Goal: Task Accomplishment & Management: Use online tool/utility

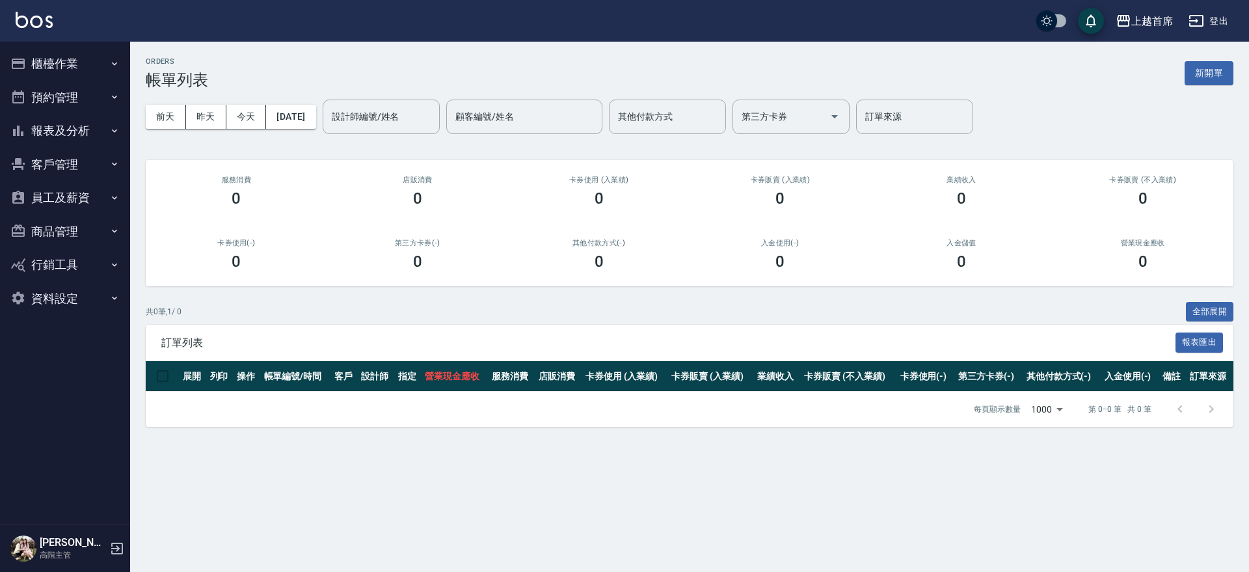
click at [62, 59] on button "櫃檯作業" at bounding box center [65, 64] width 120 height 34
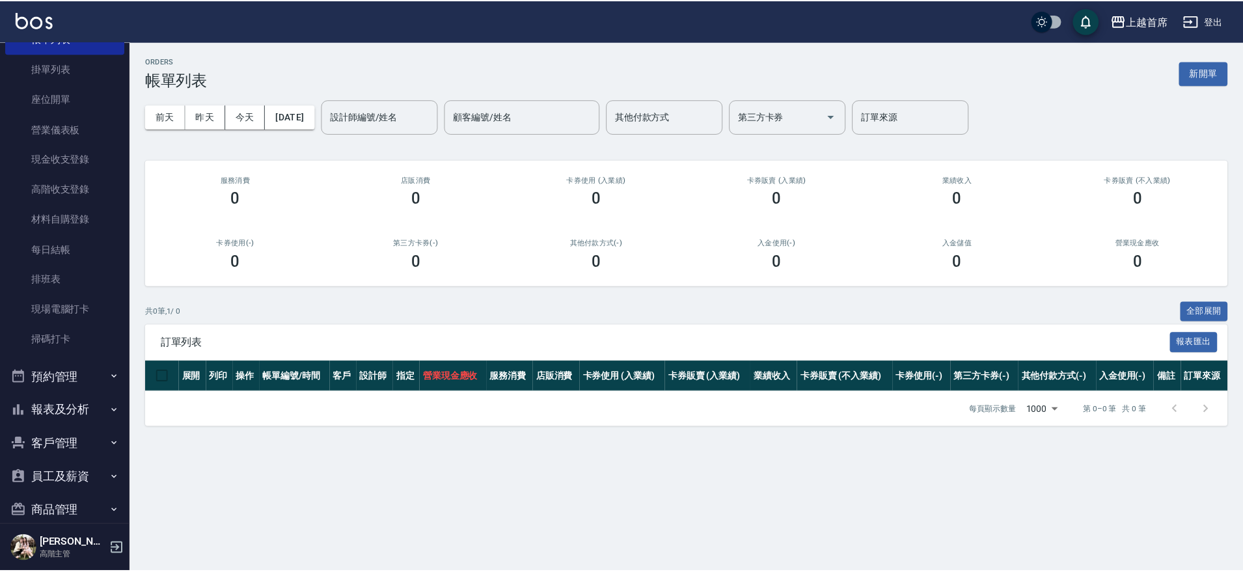
scroll to position [110, 0]
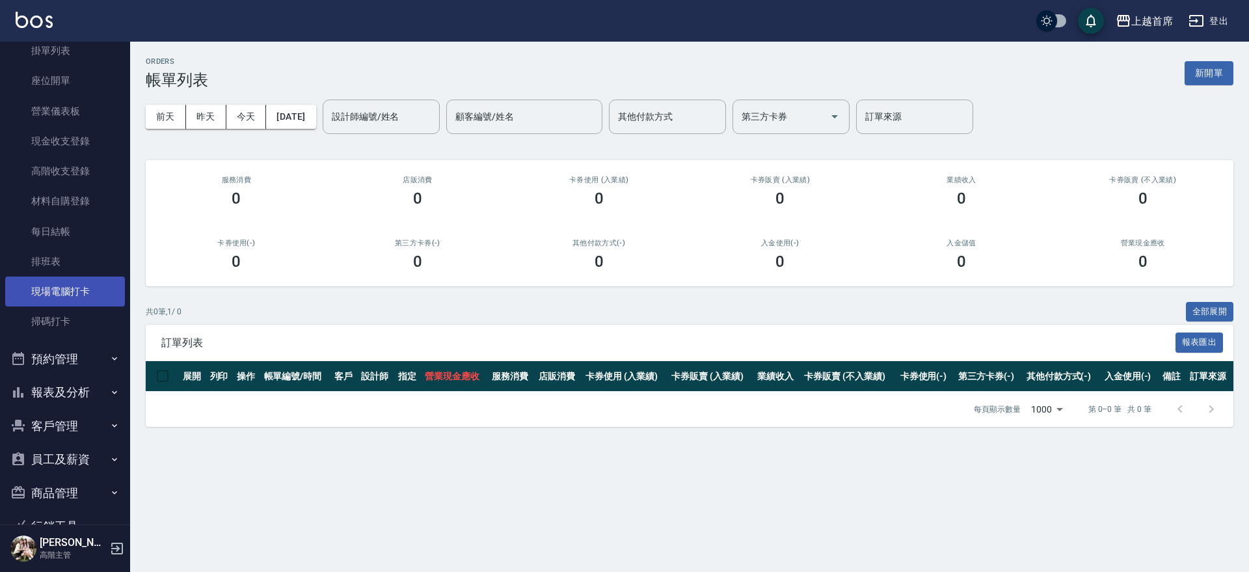
click at [94, 297] on link "現場電腦打卡" at bounding box center [65, 292] width 120 height 30
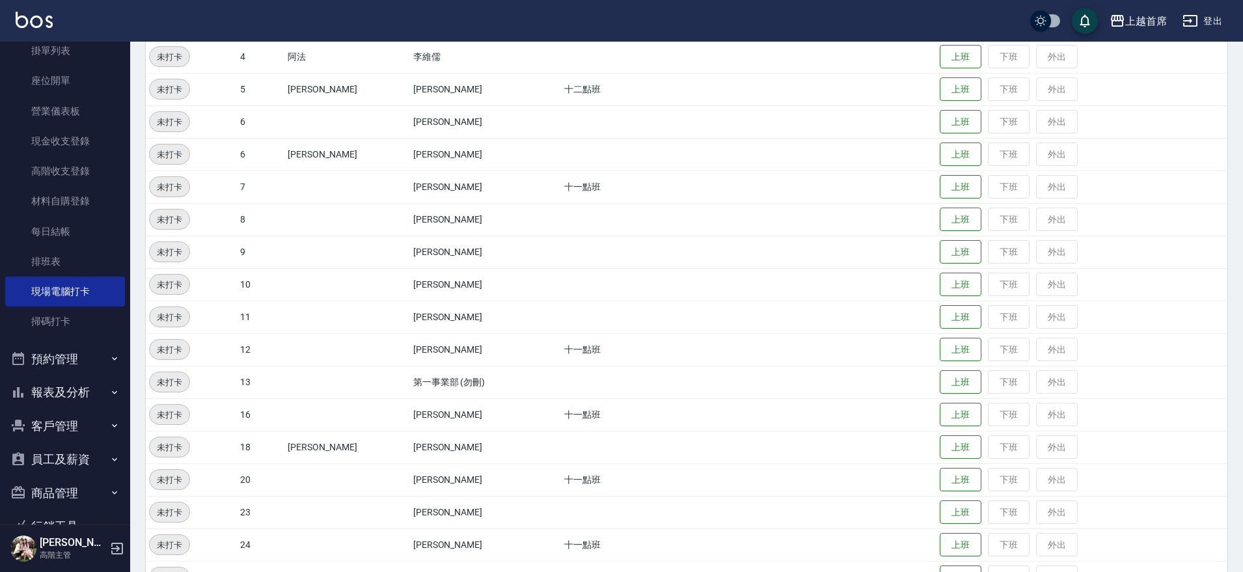
scroll to position [435, 0]
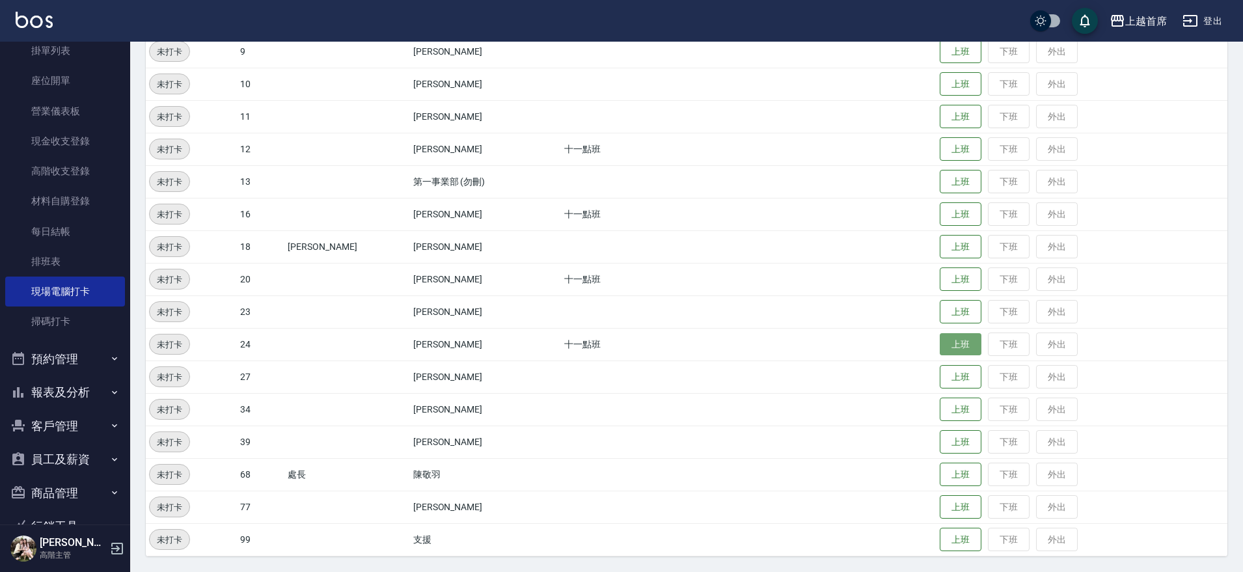
click at [968, 338] on button "上班" at bounding box center [961, 344] width 42 height 23
click at [950, 339] on button "上班" at bounding box center [961, 344] width 42 height 23
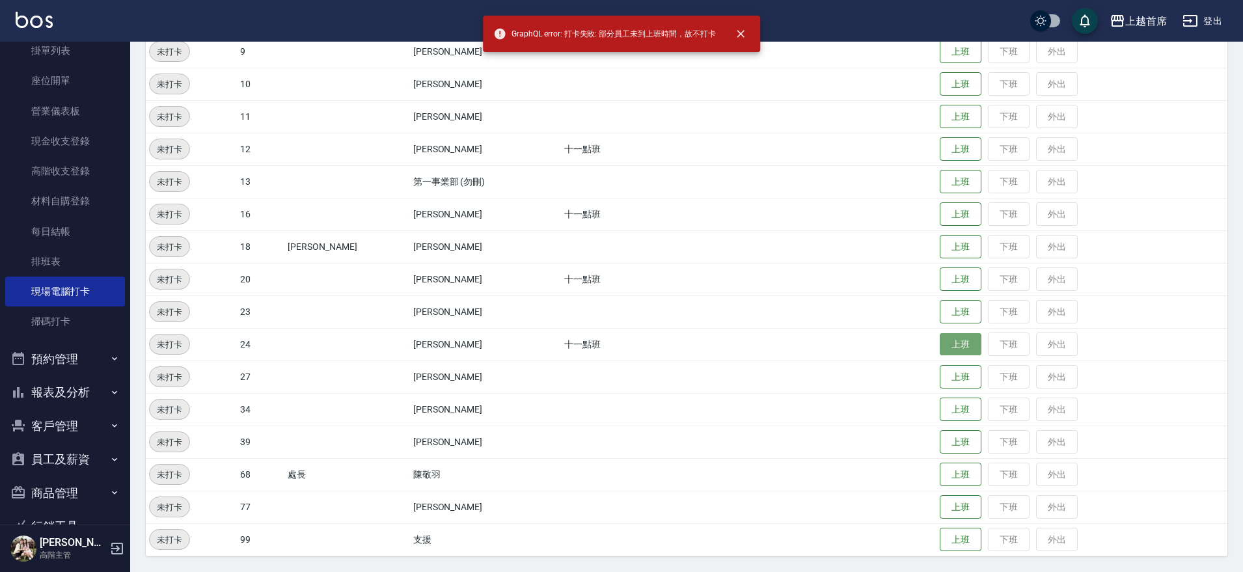
click at [940, 343] on button "上班" at bounding box center [961, 344] width 42 height 23
click at [953, 337] on button "上班" at bounding box center [961, 344] width 42 height 23
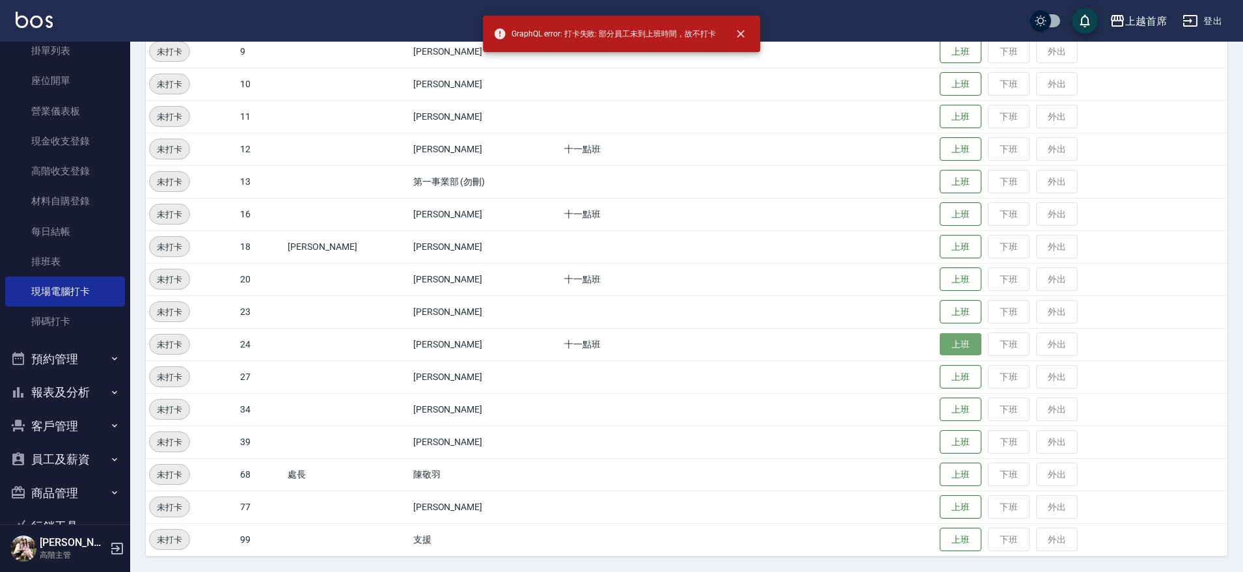
click at [940, 341] on button "上班" at bounding box center [961, 344] width 42 height 23
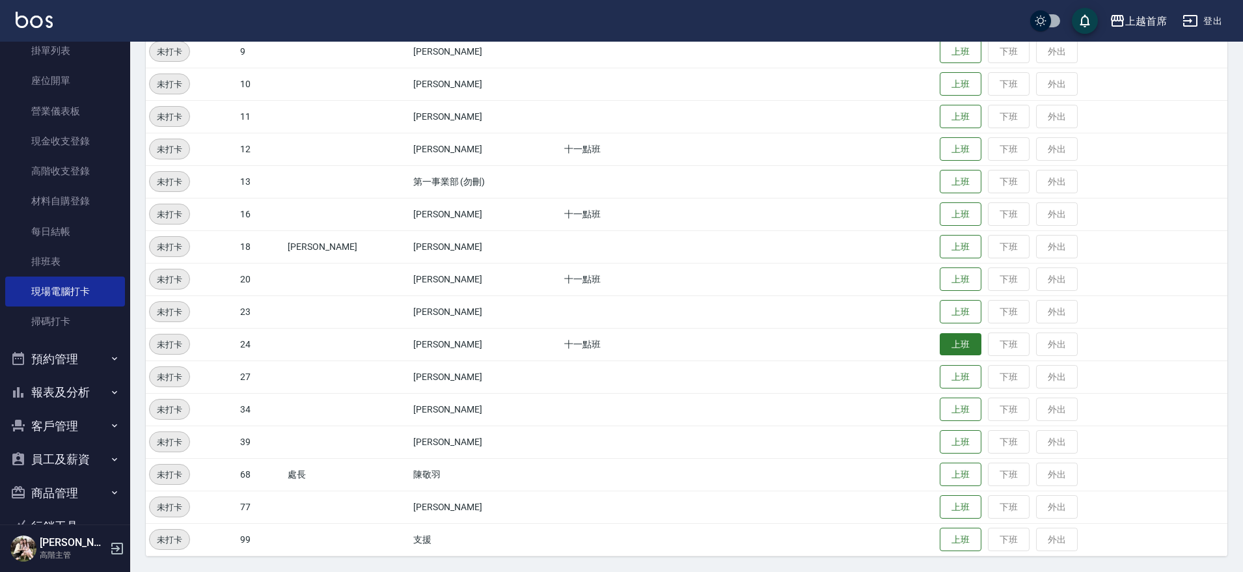
click at [940, 341] on button "上班" at bounding box center [961, 344] width 42 height 23
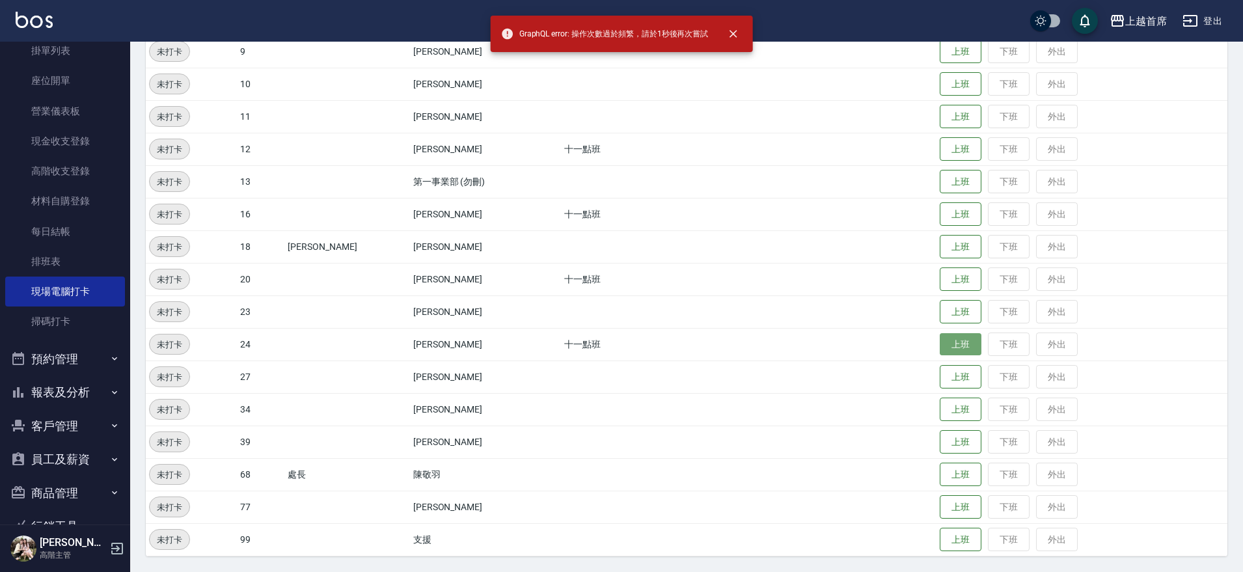
click at [940, 341] on button "上班" at bounding box center [961, 344] width 42 height 23
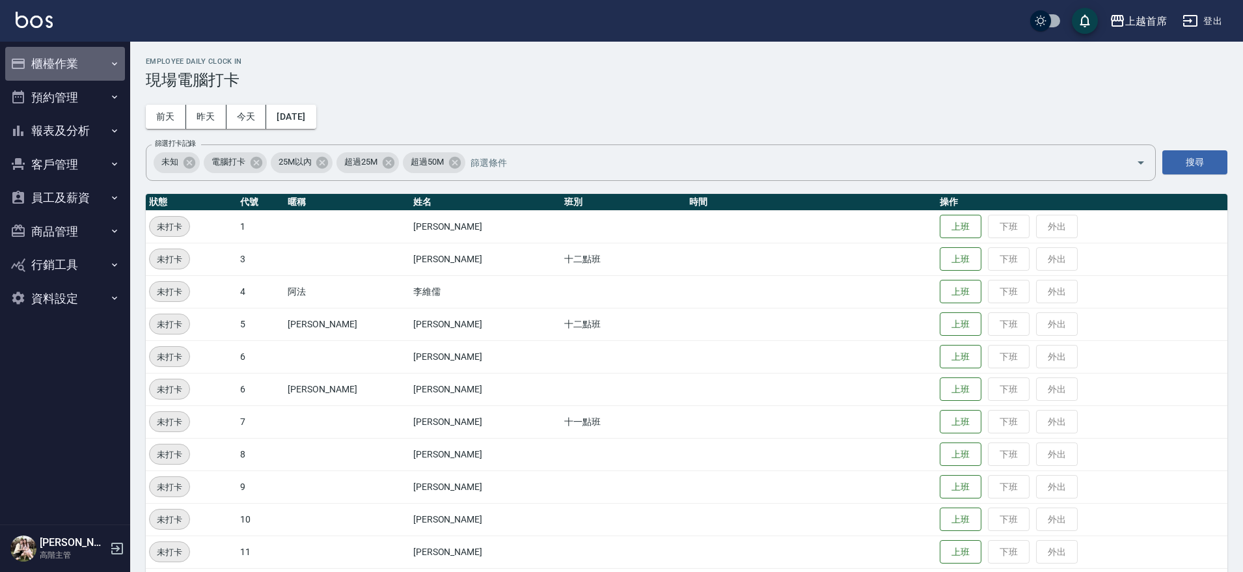
click at [71, 64] on button "櫃檯作業" at bounding box center [65, 64] width 120 height 34
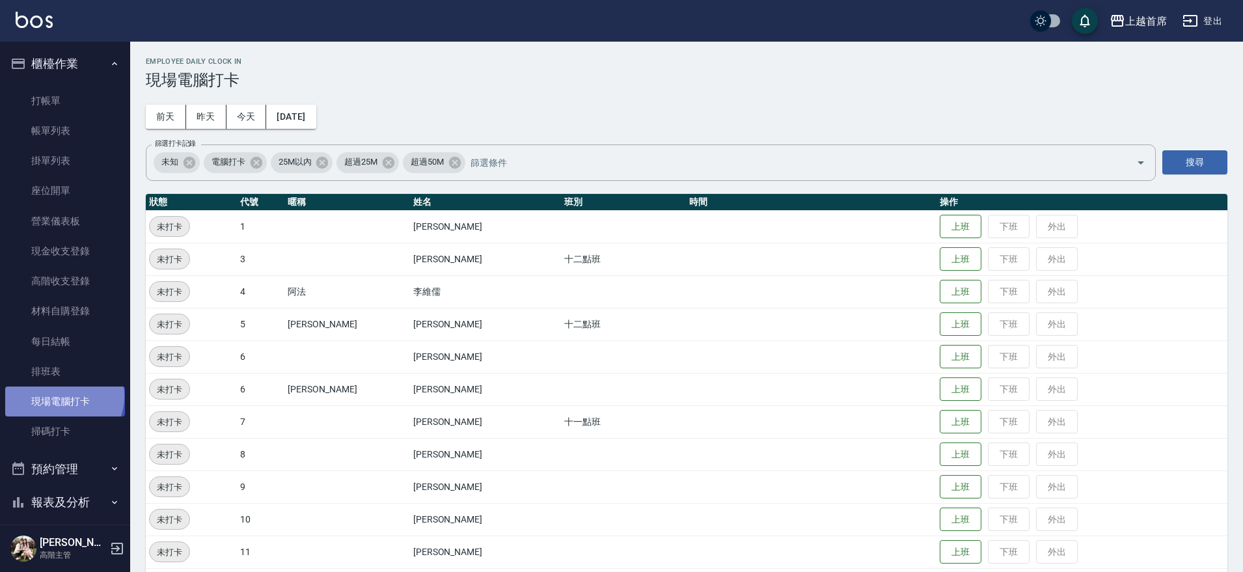
click at [62, 396] on link "現場電腦打卡" at bounding box center [65, 402] width 120 height 30
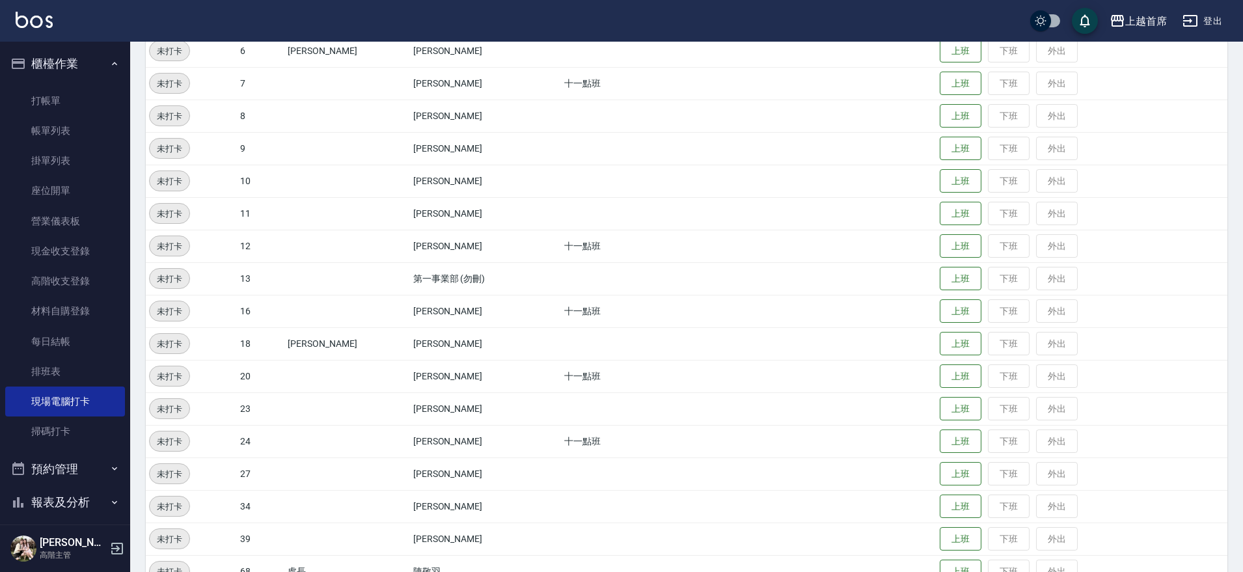
scroll to position [435, 0]
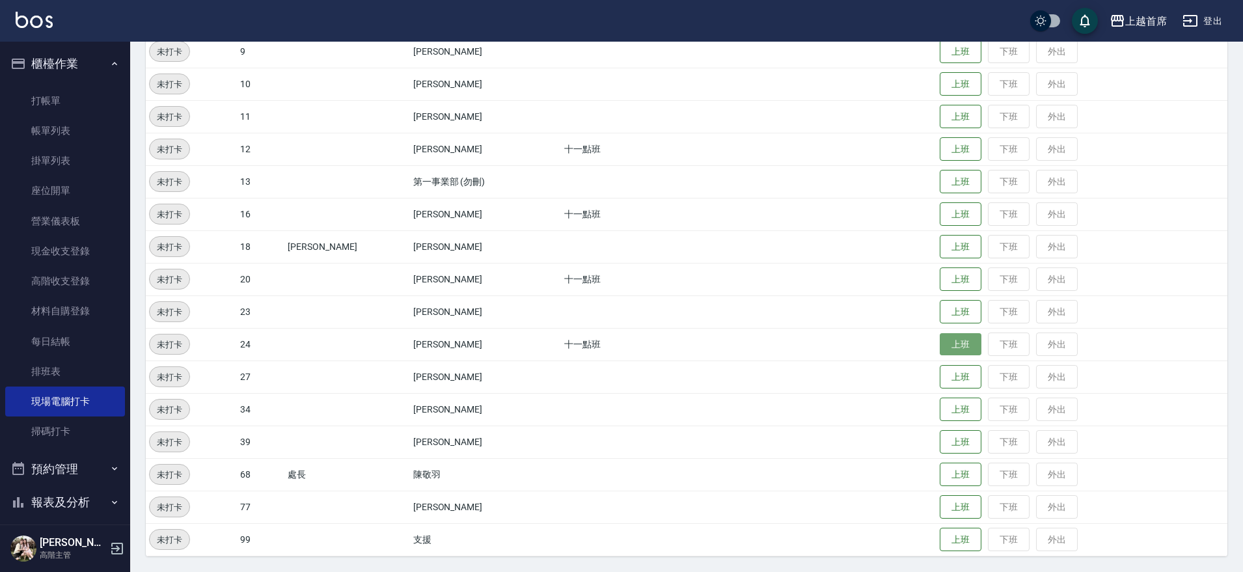
click at [950, 349] on button "上班" at bounding box center [961, 344] width 42 height 23
click at [949, 349] on button "上班" at bounding box center [961, 344] width 42 height 23
click at [94, 435] on link "掃碼打卡" at bounding box center [65, 431] width 120 height 30
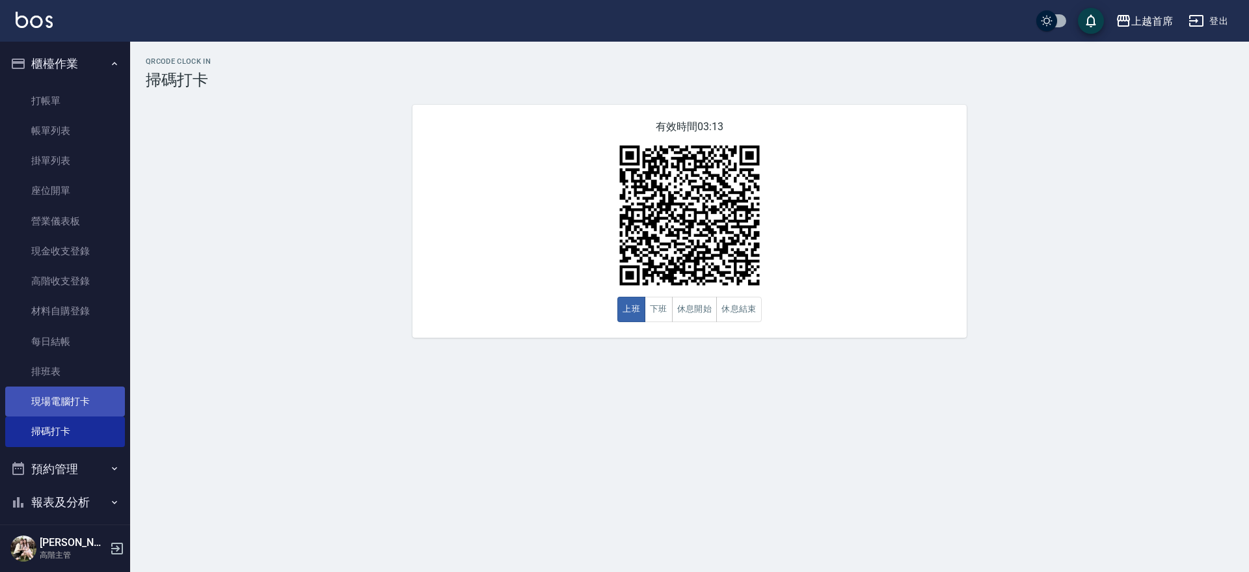
click at [53, 397] on link "現場電腦打卡" at bounding box center [65, 402] width 120 height 30
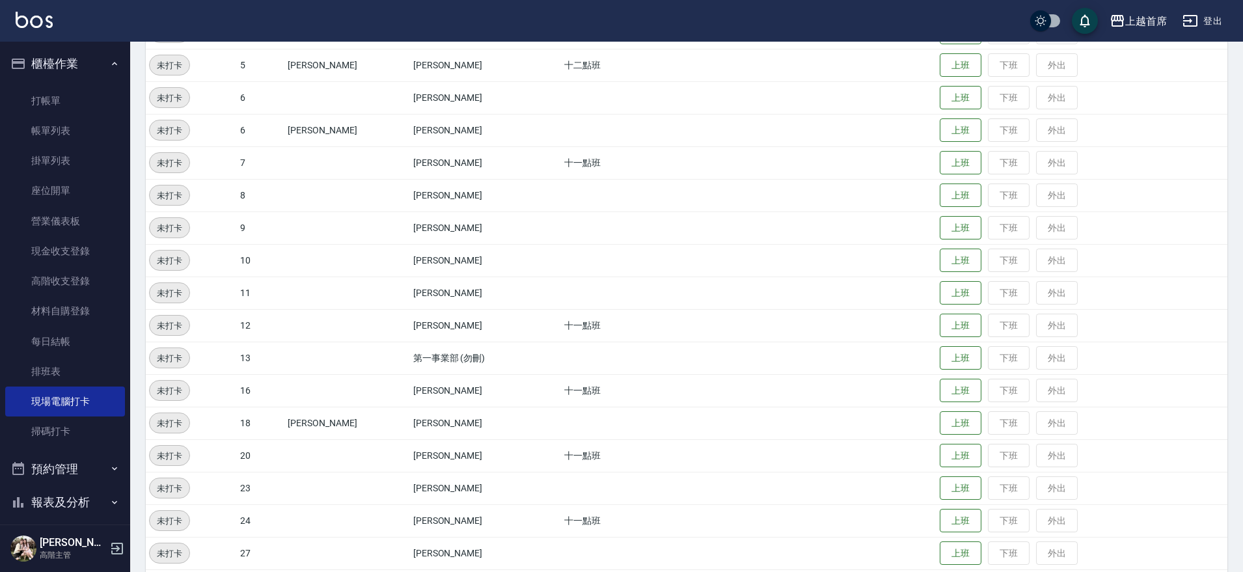
scroll to position [265, 0]
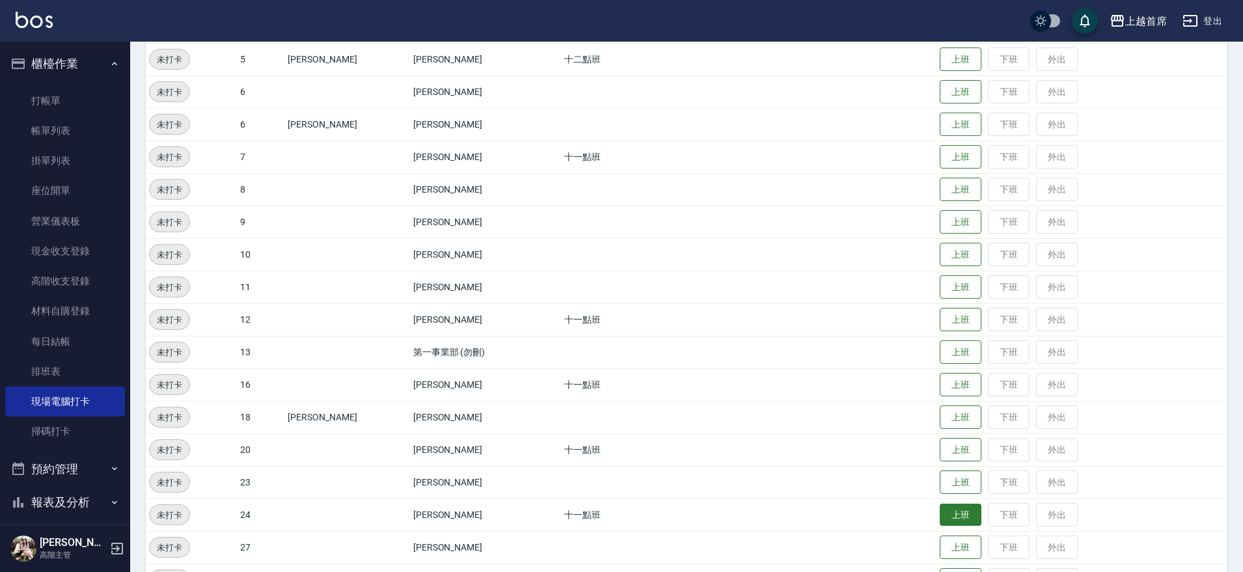
click at [940, 515] on button "上班" at bounding box center [961, 515] width 42 height 23
click at [940, 448] on button "上班" at bounding box center [961, 450] width 42 height 23
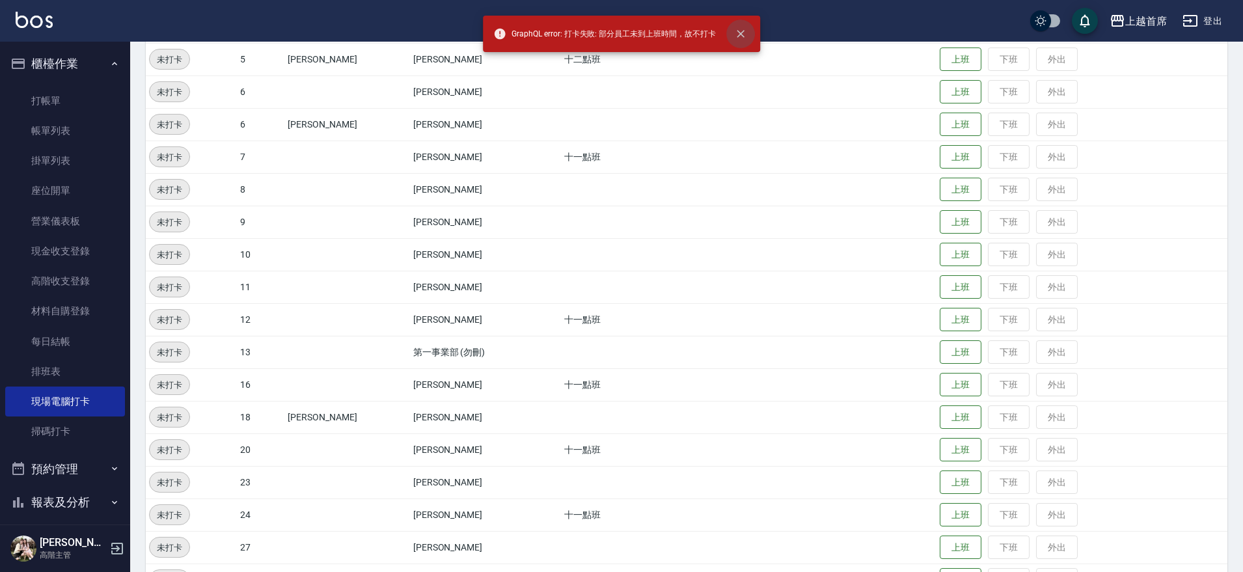
click at [736, 29] on icon "close" at bounding box center [740, 33] width 13 height 13
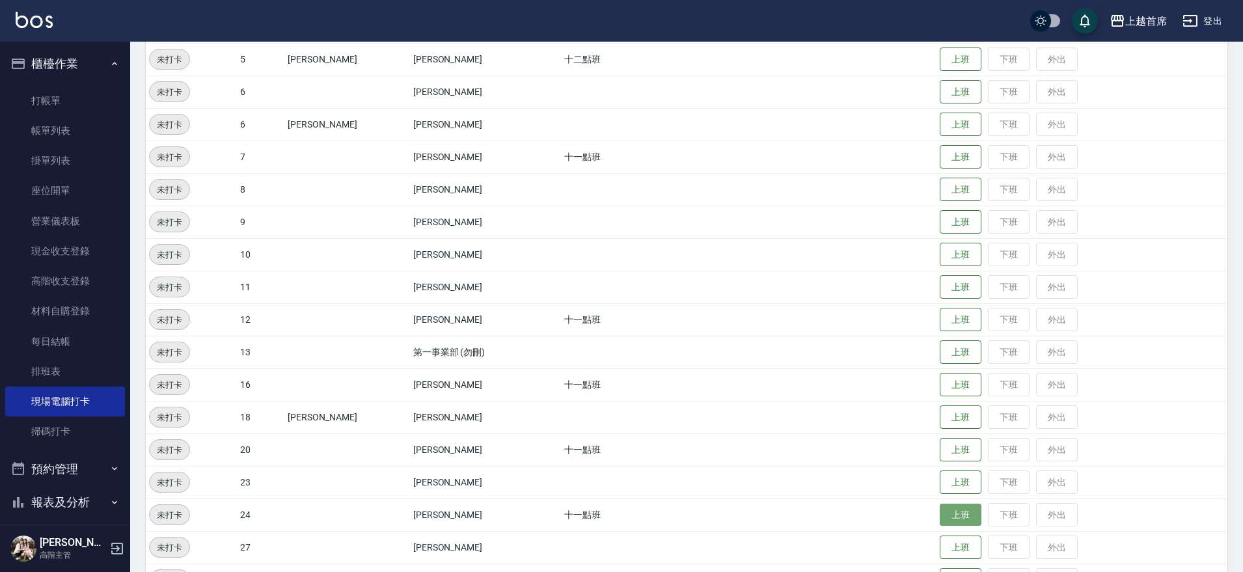
click at [943, 519] on button "上班" at bounding box center [961, 515] width 42 height 23
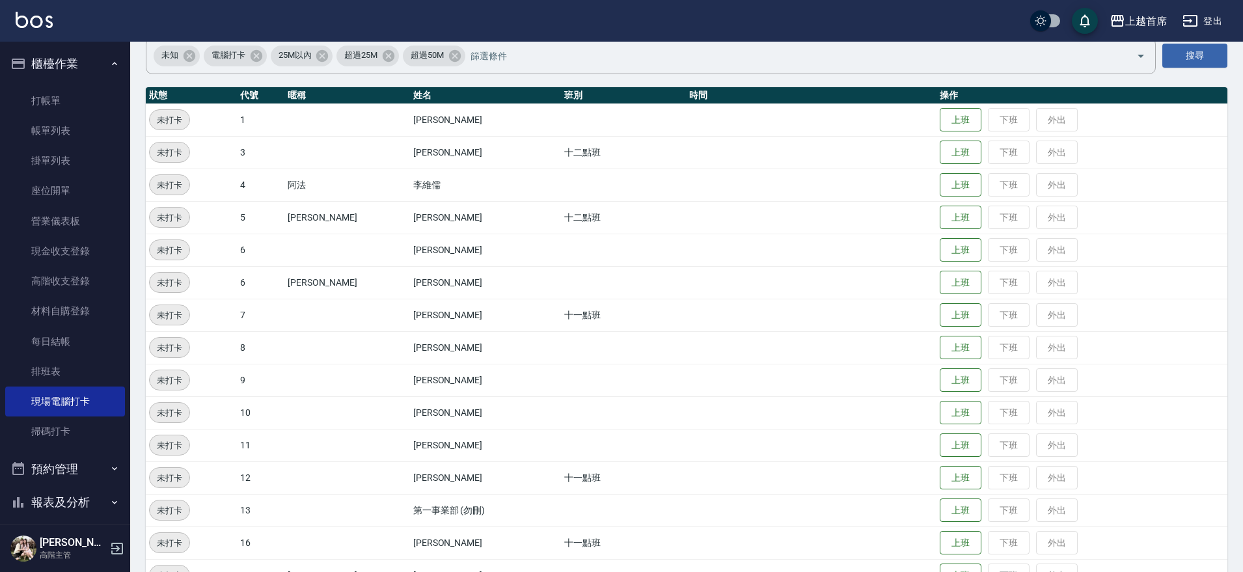
scroll to position [0, 0]
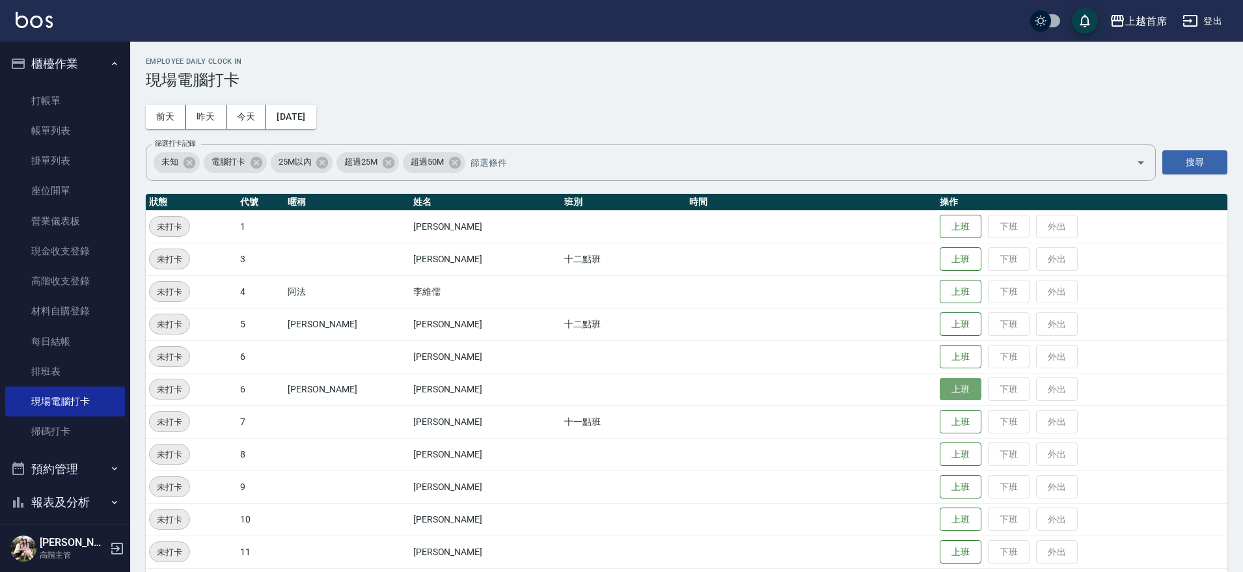
click at [943, 385] on button "上班" at bounding box center [961, 389] width 42 height 23
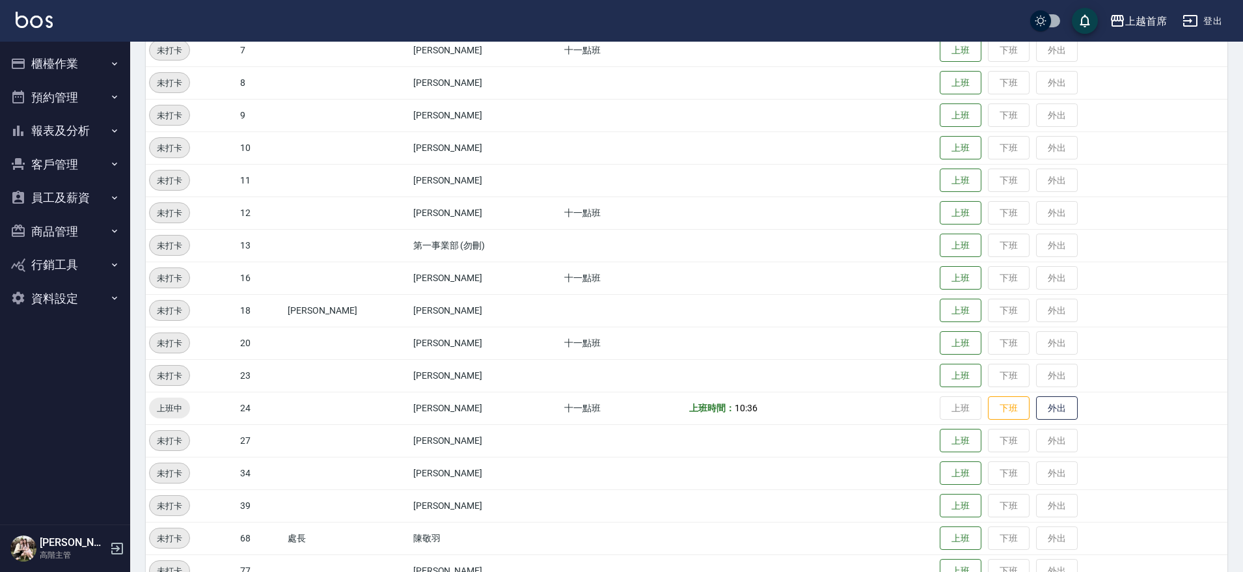
scroll to position [435, 0]
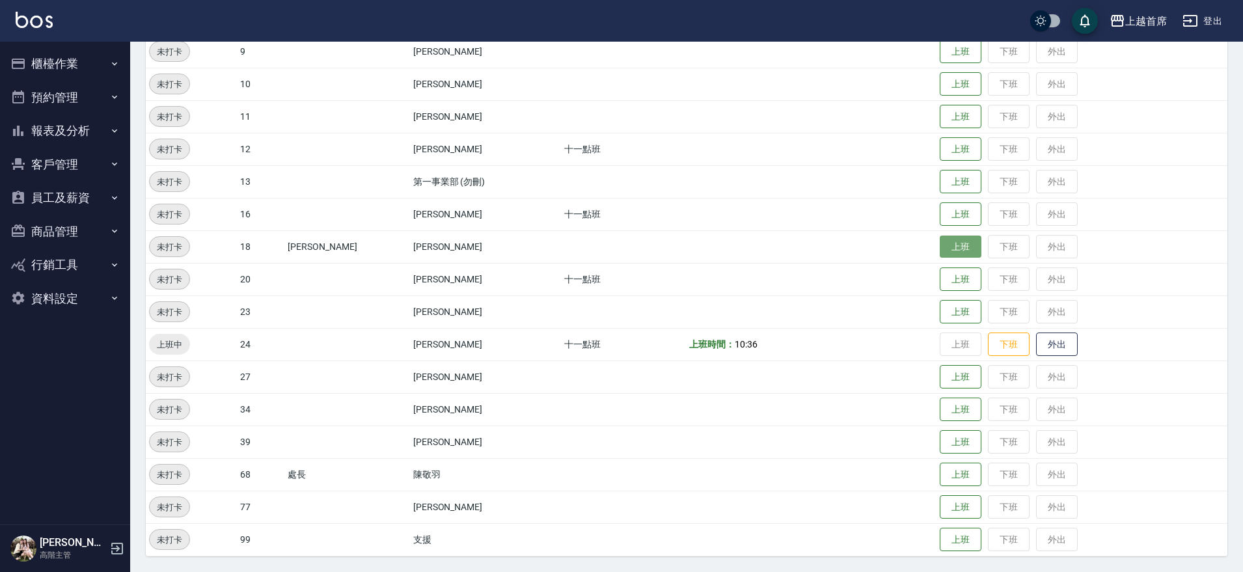
click at [940, 247] on button "上班" at bounding box center [961, 247] width 42 height 23
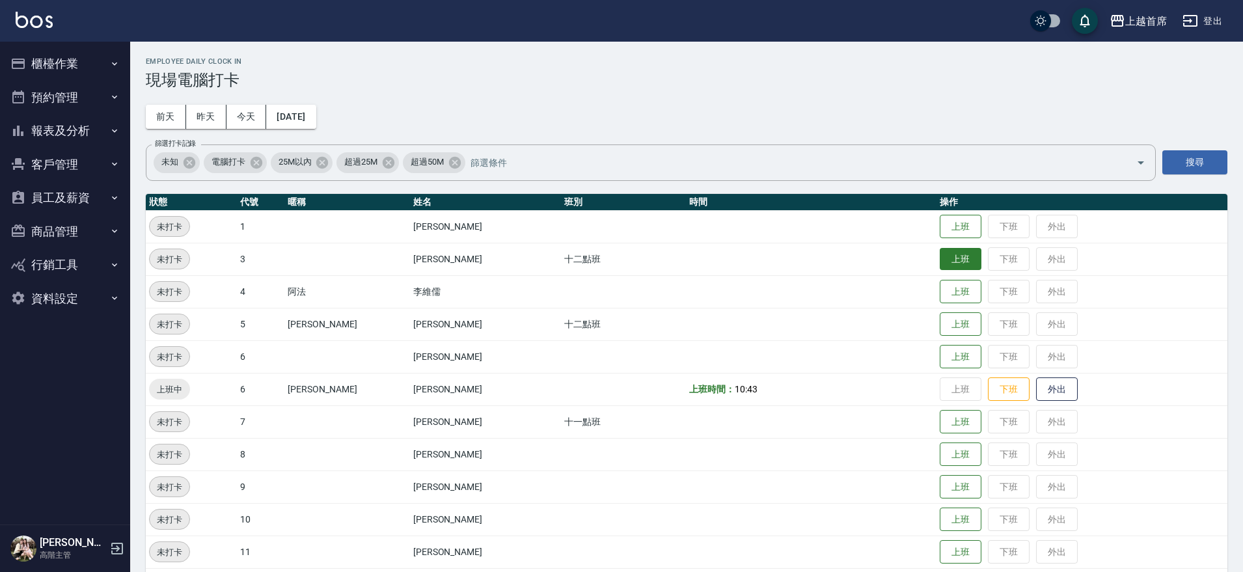
click at [951, 260] on button "上班" at bounding box center [961, 259] width 42 height 23
click at [951, 261] on button "上班" at bounding box center [961, 259] width 42 height 23
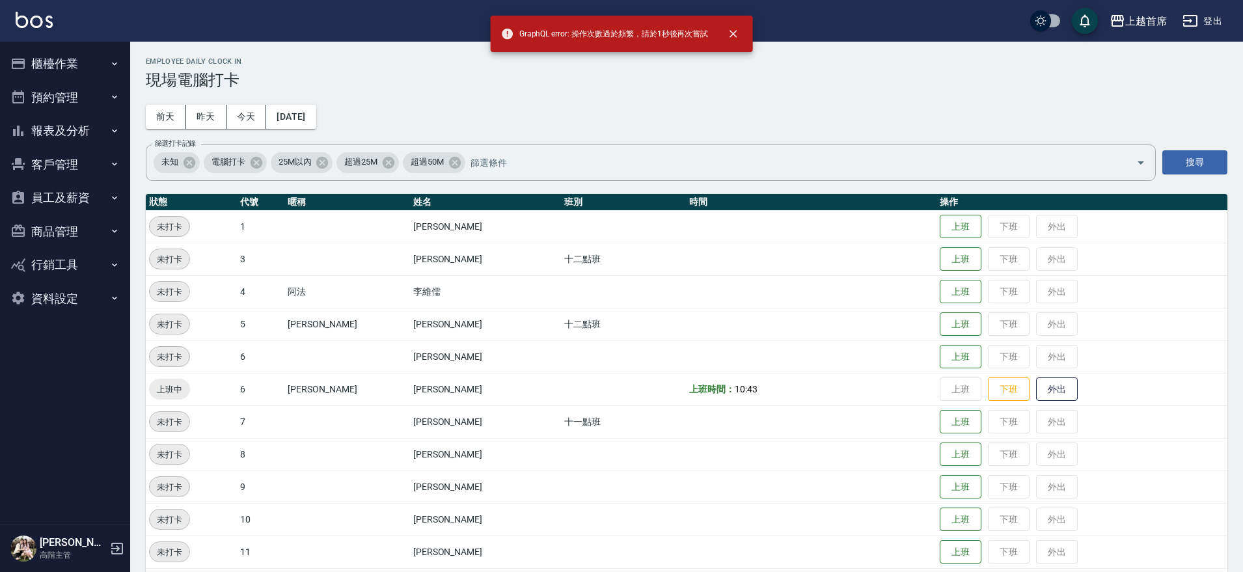
click at [796, 362] on td at bounding box center [811, 356] width 251 height 33
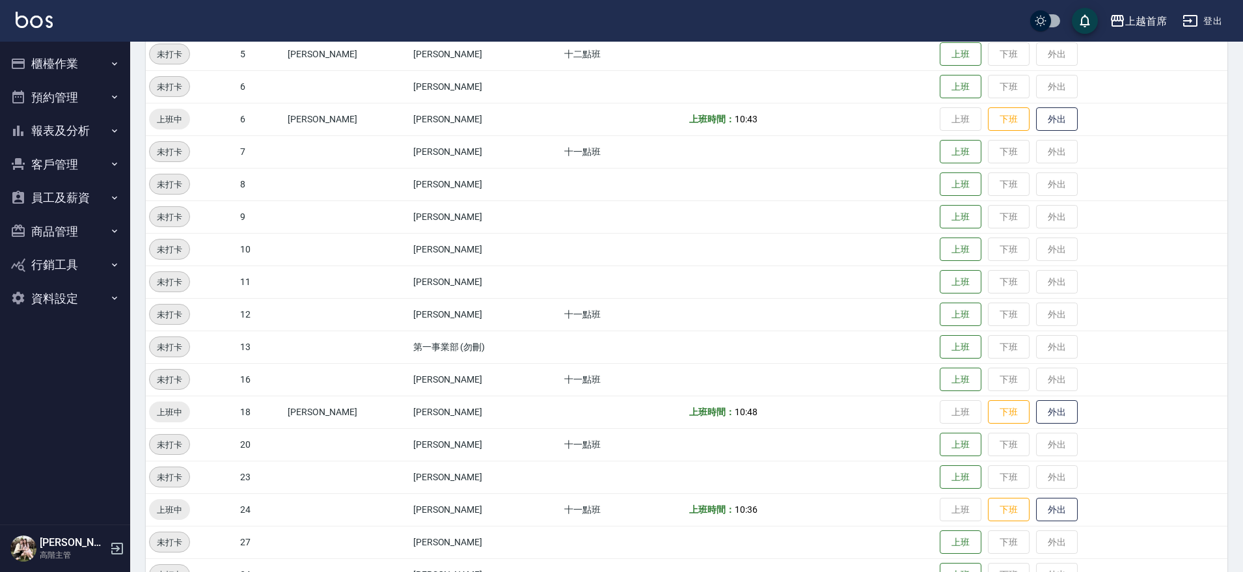
scroll to position [325, 0]
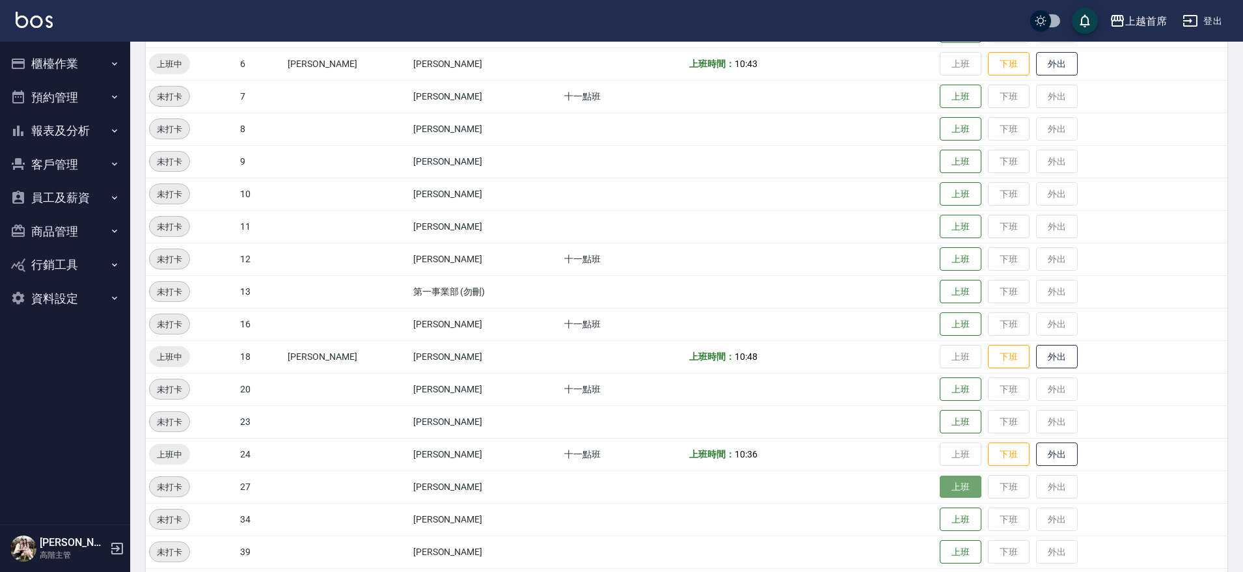
click at [946, 478] on button "上班" at bounding box center [961, 487] width 42 height 23
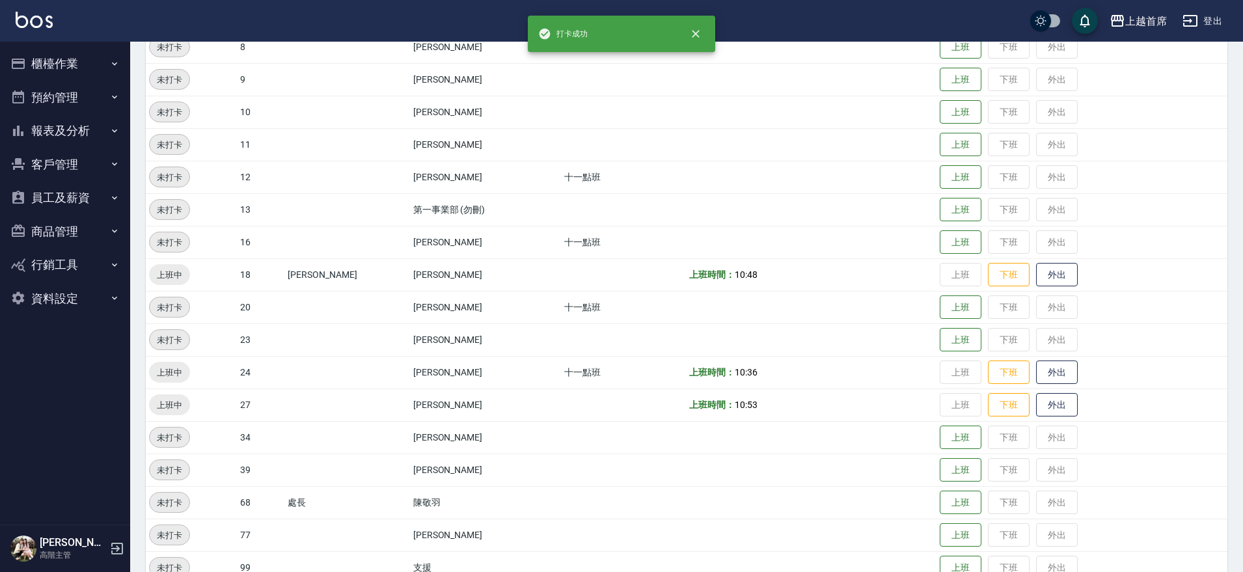
scroll to position [435, 0]
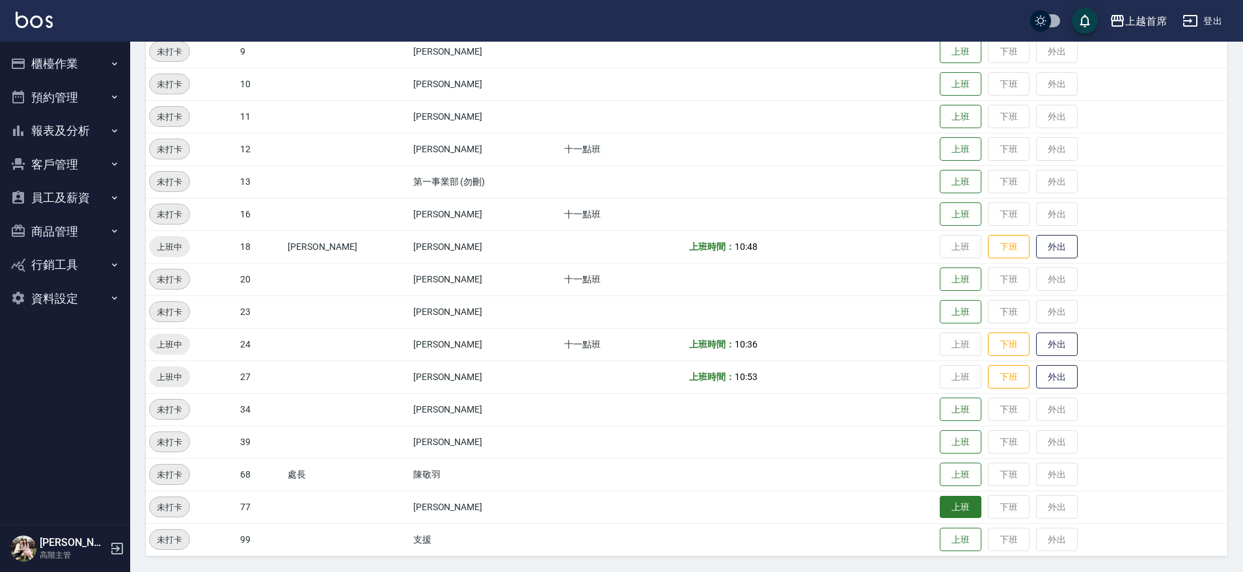
click at [955, 506] on button "上班" at bounding box center [961, 507] width 42 height 23
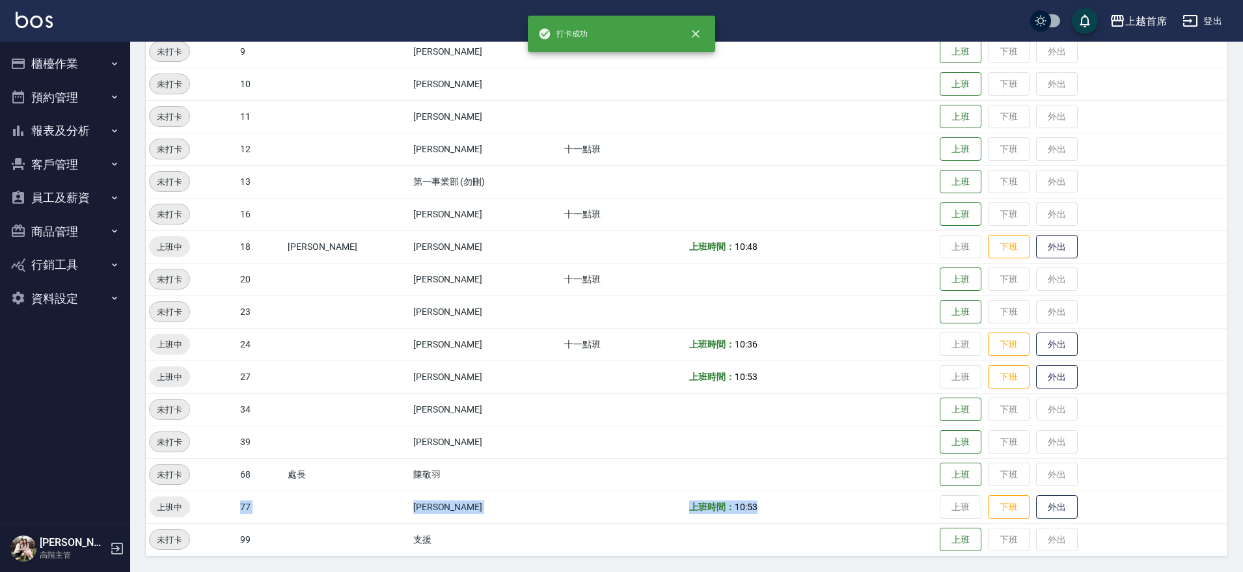
drag, startPoint x: 235, startPoint y: 498, endPoint x: 750, endPoint y: 509, distance: 515.5
click at [750, 509] on tr "上班中 77 [PERSON_NAME] 上班時間： 10:53 上班 下班 外出" at bounding box center [686, 507] width 1081 height 33
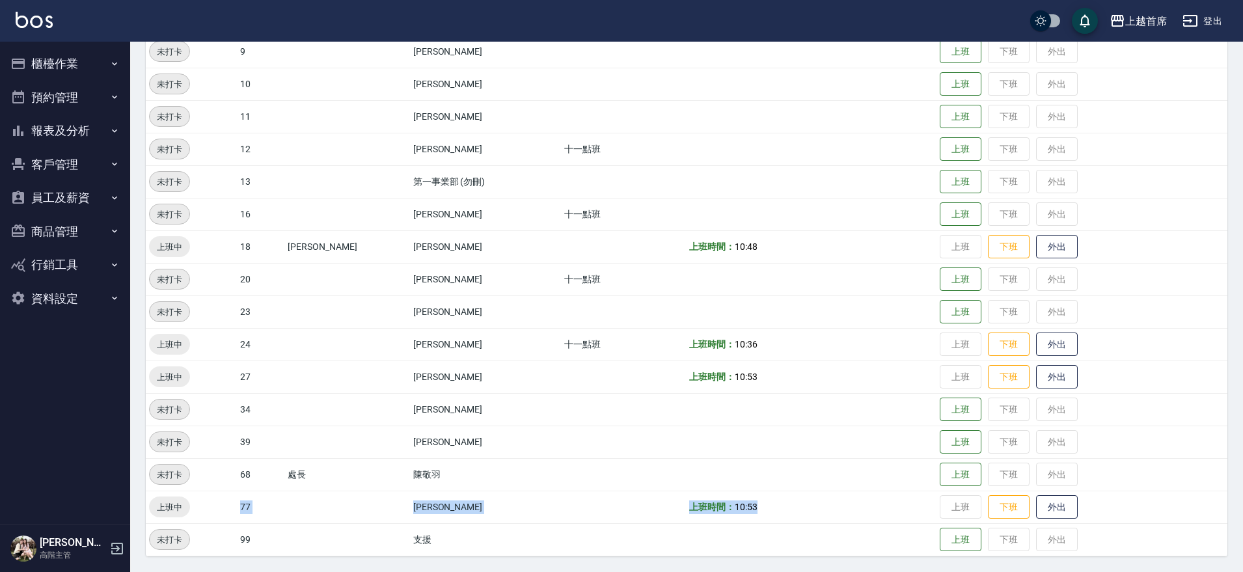
drag, startPoint x: 234, startPoint y: 366, endPoint x: 249, endPoint y: 371, distance: 16.3
click at [243, 370] on tr "上班中 27 [PERSON_NAME] 上班時間： 10:53 上班 下班 外出" at bounding box center [686, 376] width 1081 height 33
click at [260, 368] on td "27" at bounding box center [260, 376] width 47 height 33
click at [940, 146] on button "上班" at bounding box center [961, 149] width 42 height 23
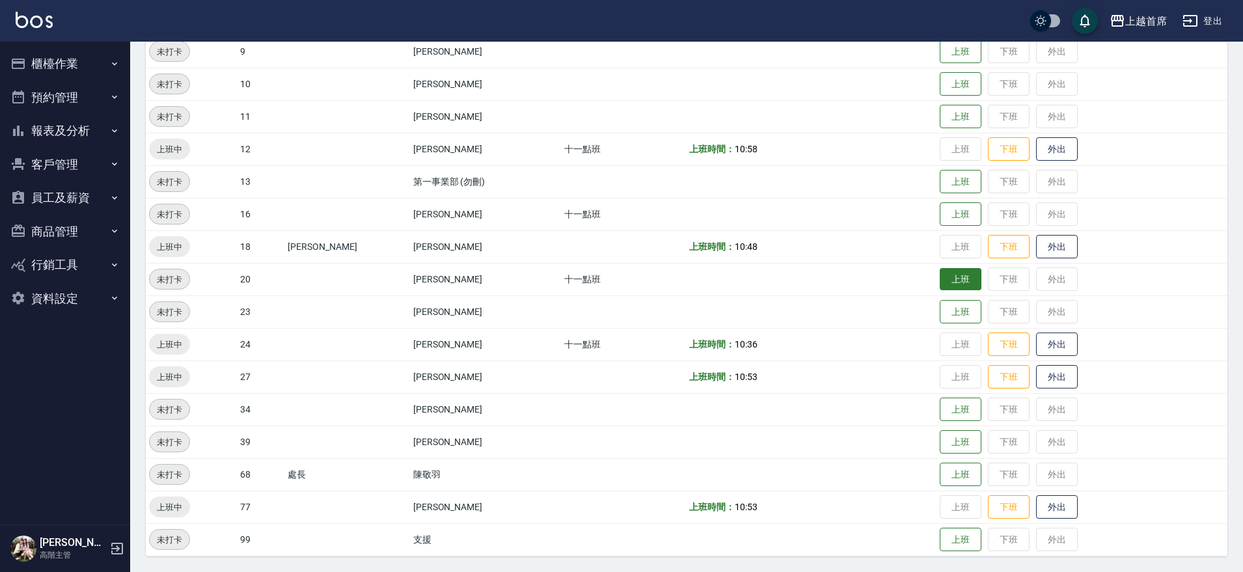
click at [944, 279] on button "上班" at bounding box center [961, 279] width 42 height 23
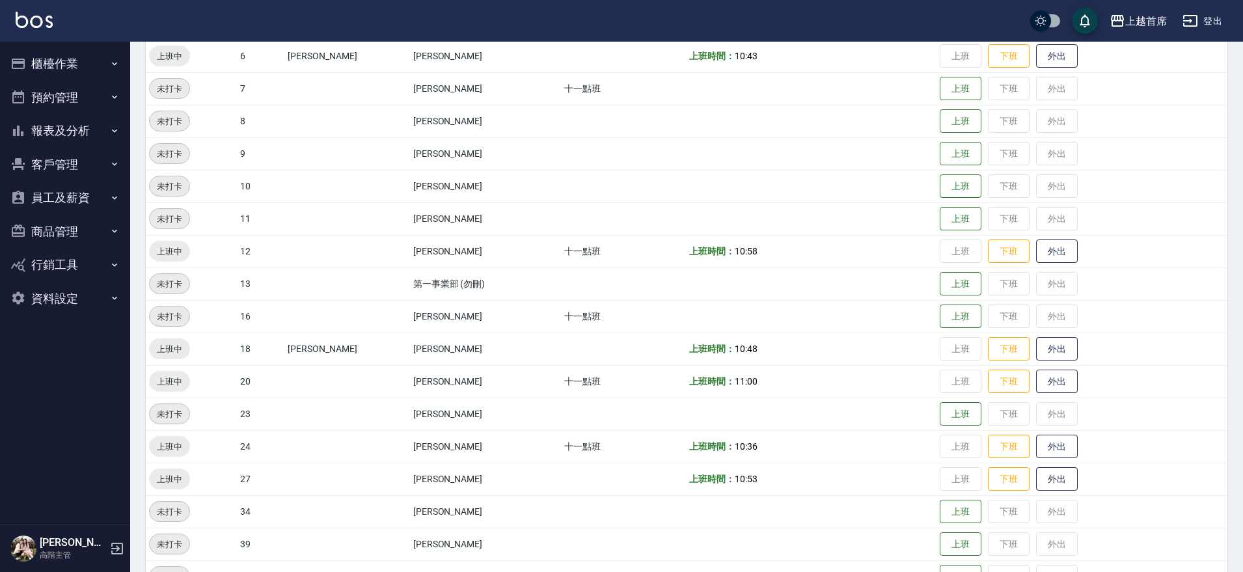
scroll to position [0, 0]
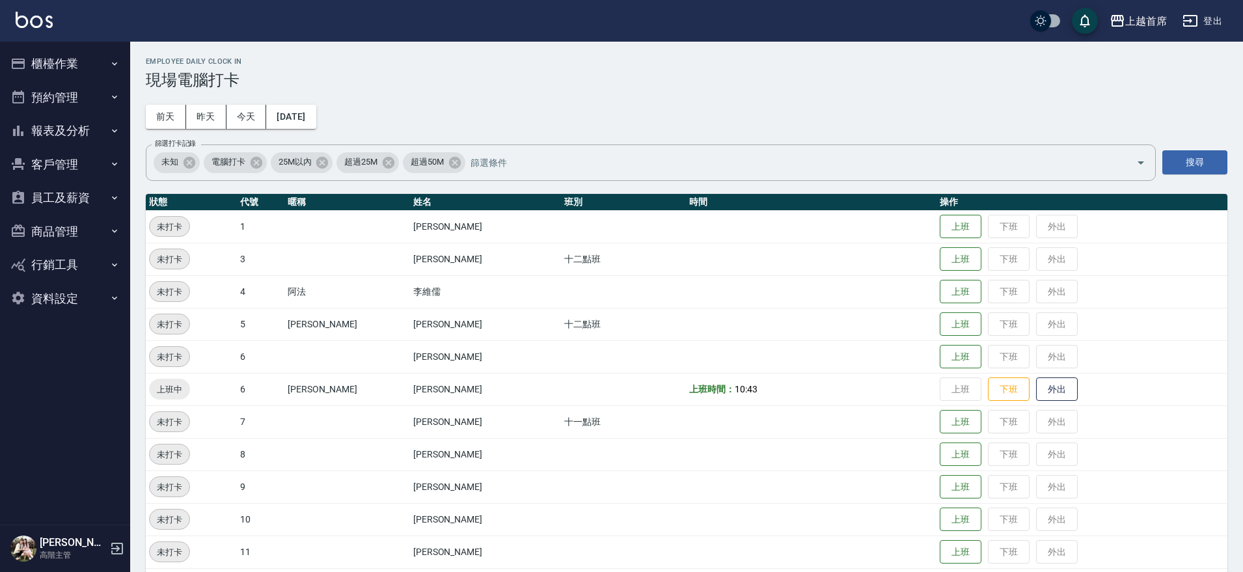
drag, startPoint x: 1124, startPoint y: 314, endPoint x: 1122, endPoint y: 113, distance: 200.4
click at [940, 432] on button "上班" at bounding box center [961, 422] width 42 height 23
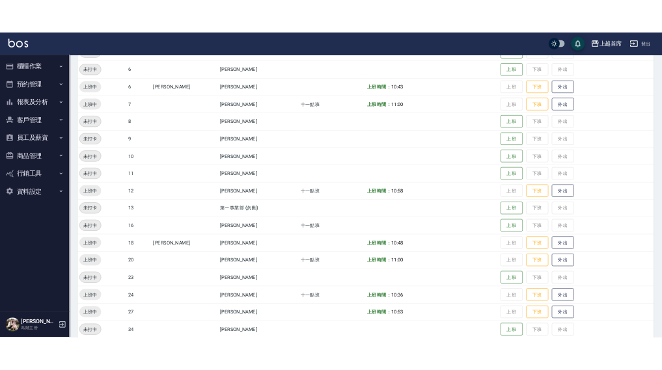
scroll to position [435, 0]
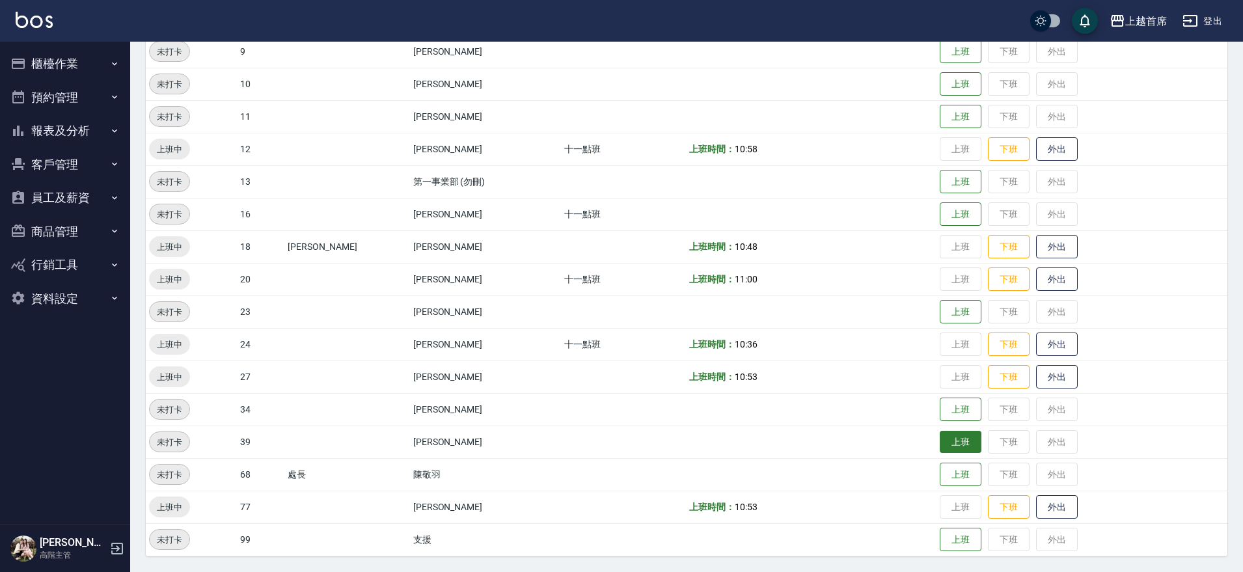
click at [956, 444] on button "上班" at bounding box center [961, 442] width 42 height 23
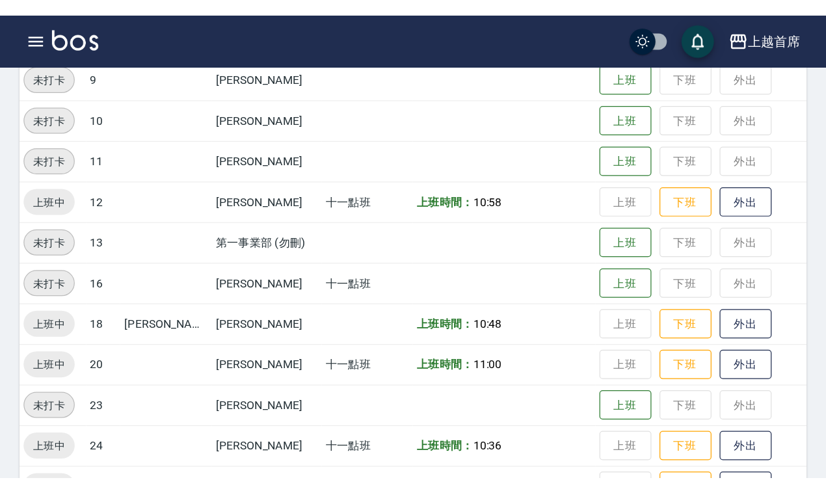
scroll to position [435, 0]
